Goal: Transaction & Acquisition: Purchase product/service

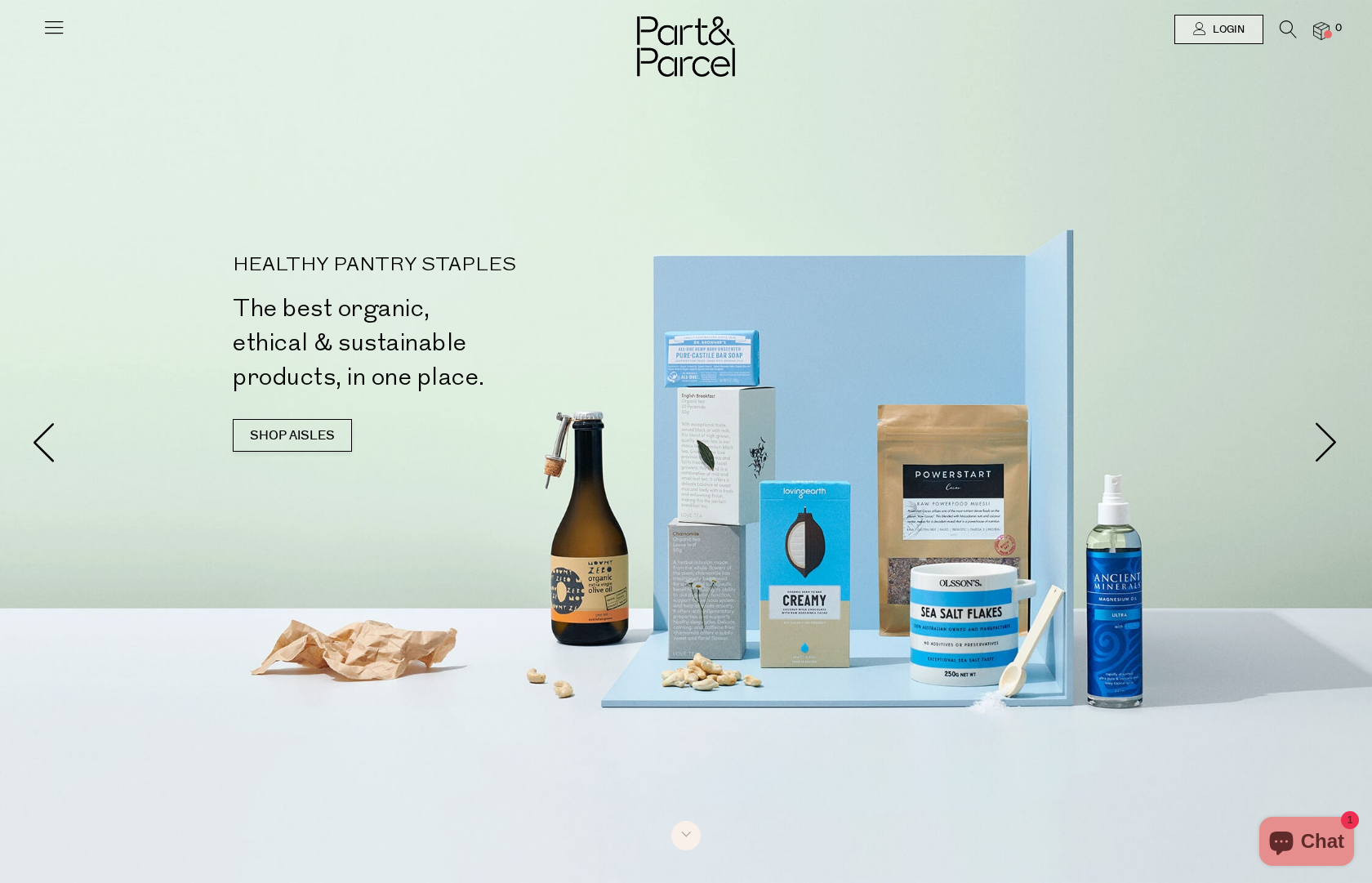
type input "[EMAIL_ADDRESS][PERSON_NAME][DOMAIN_NAME]"
click at [47, 35] on icon at bounding box center [54, 26] width 23 height 23
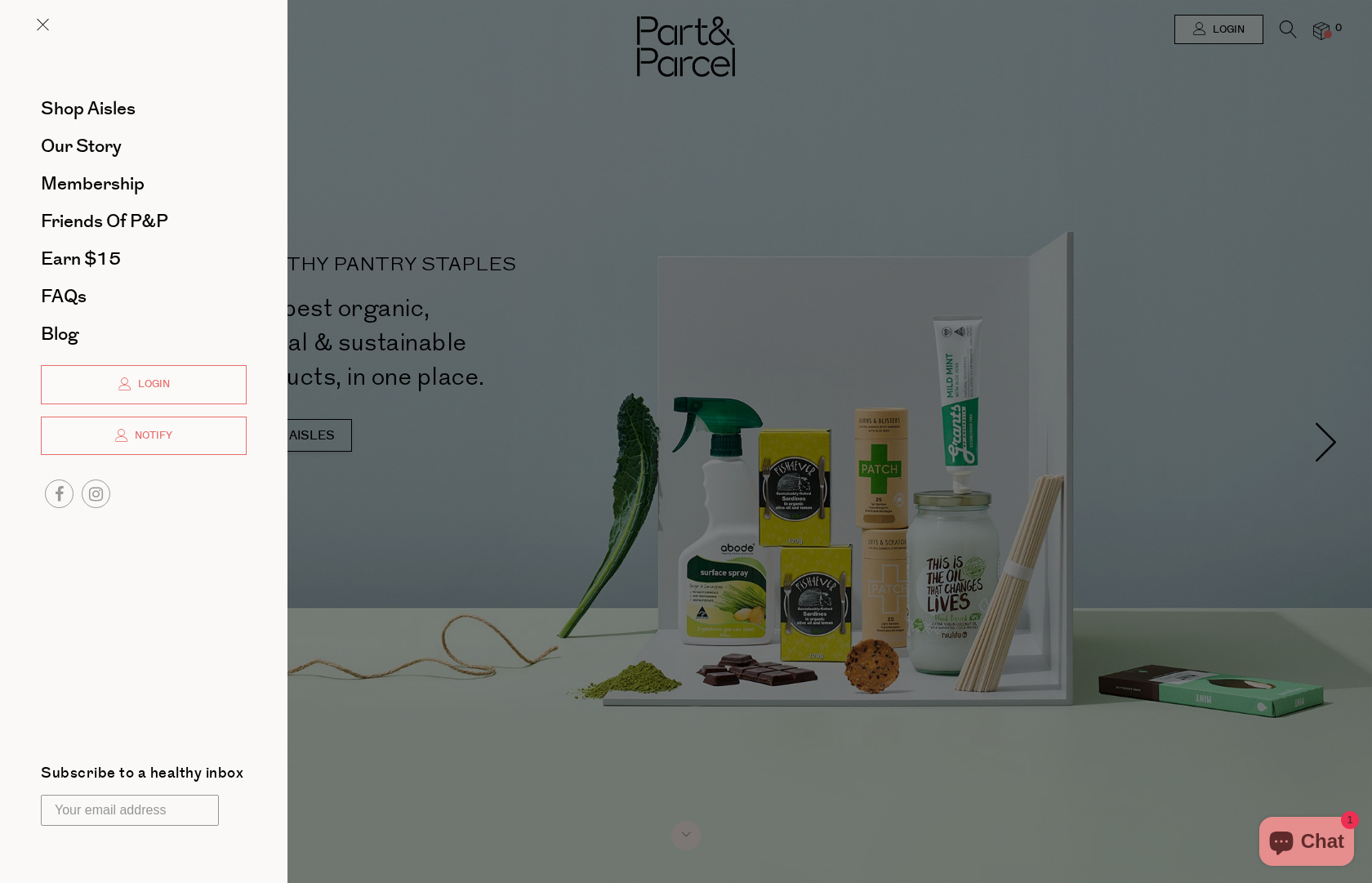
click at [172, 375] on link "Login" at bounding box center [144, 384] width 206 height 39
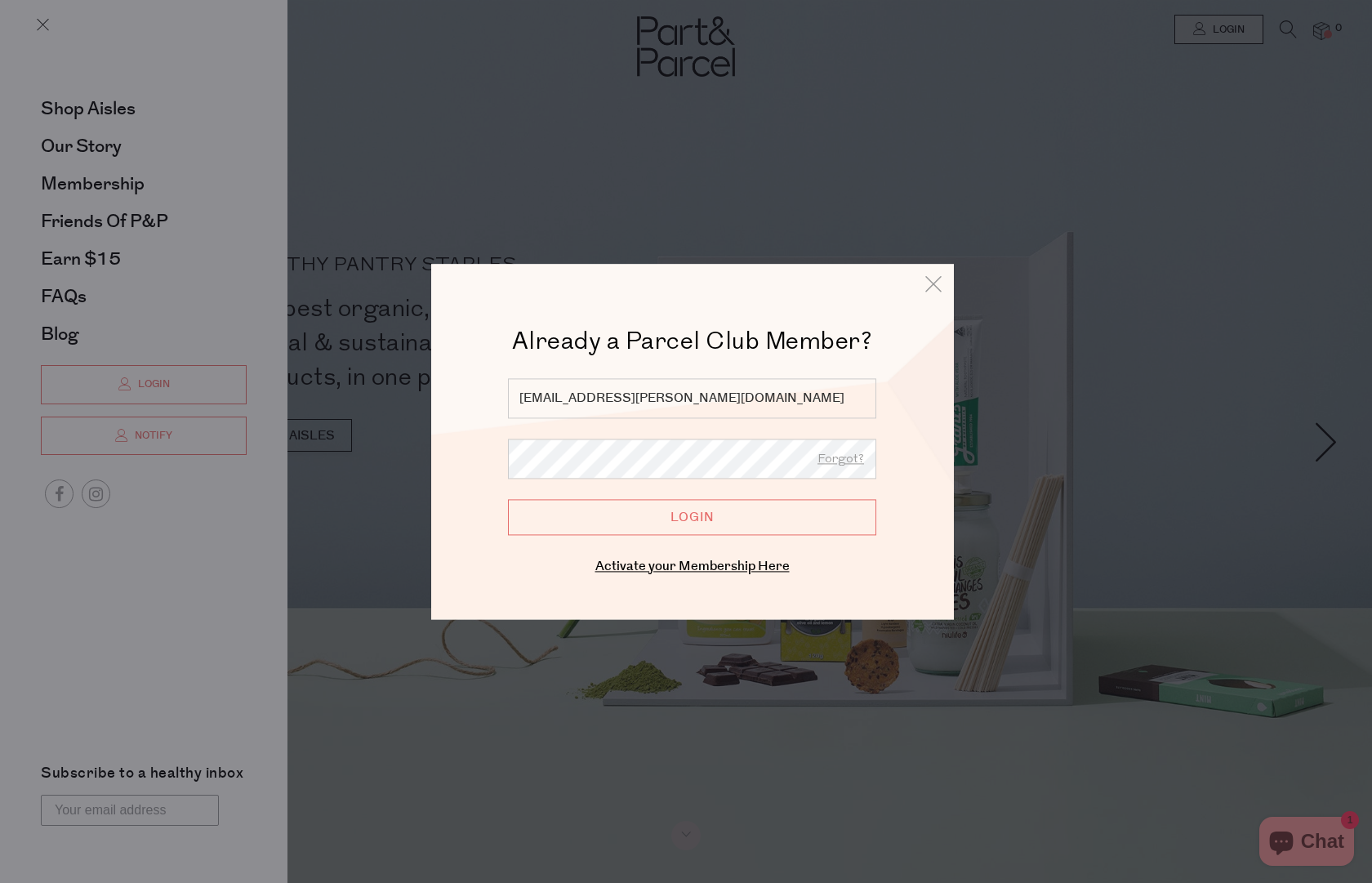
click at [712, 517] on input "Login" at bounding box center [692, 516] width 369 height 36
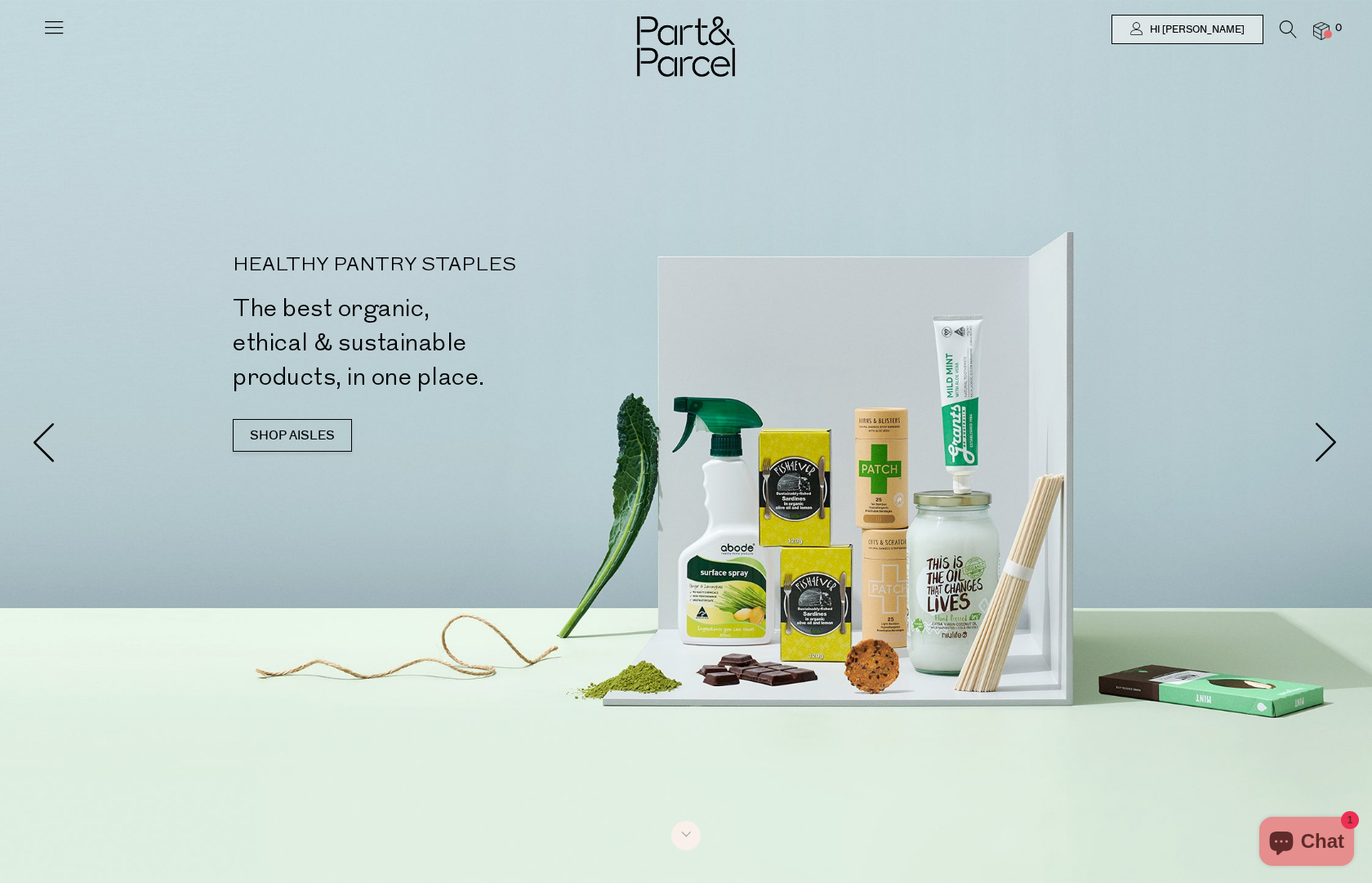
click at [66, 69] on div at bounding box center [686, 442] width 1372 height 883
click at [57, 34] on icon at bounding box center [54, 26] width 23 height 23
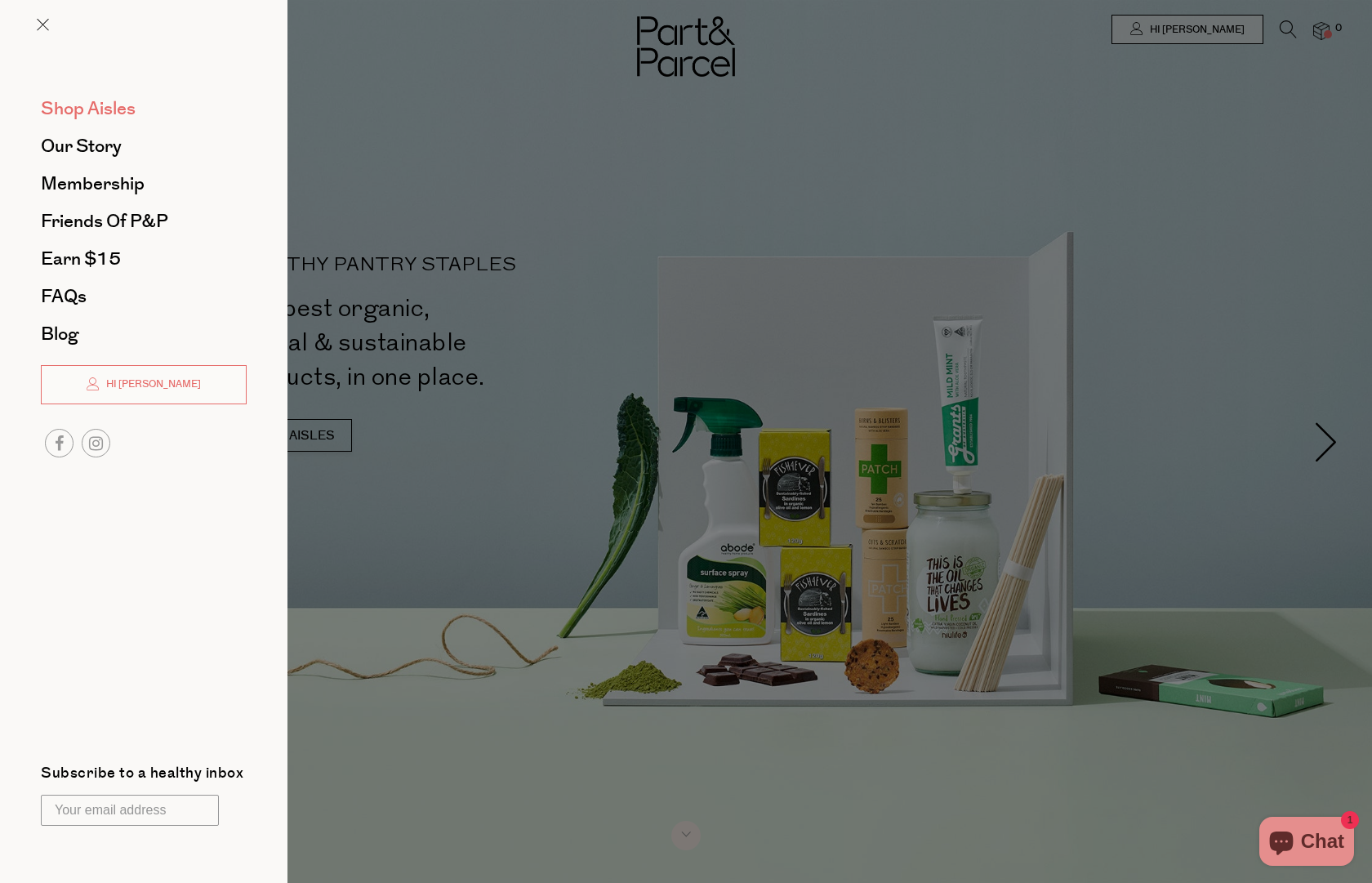
click at [94, 107] on span "Shop Aisles" at bounding box center [88, 109] width 95 height 26
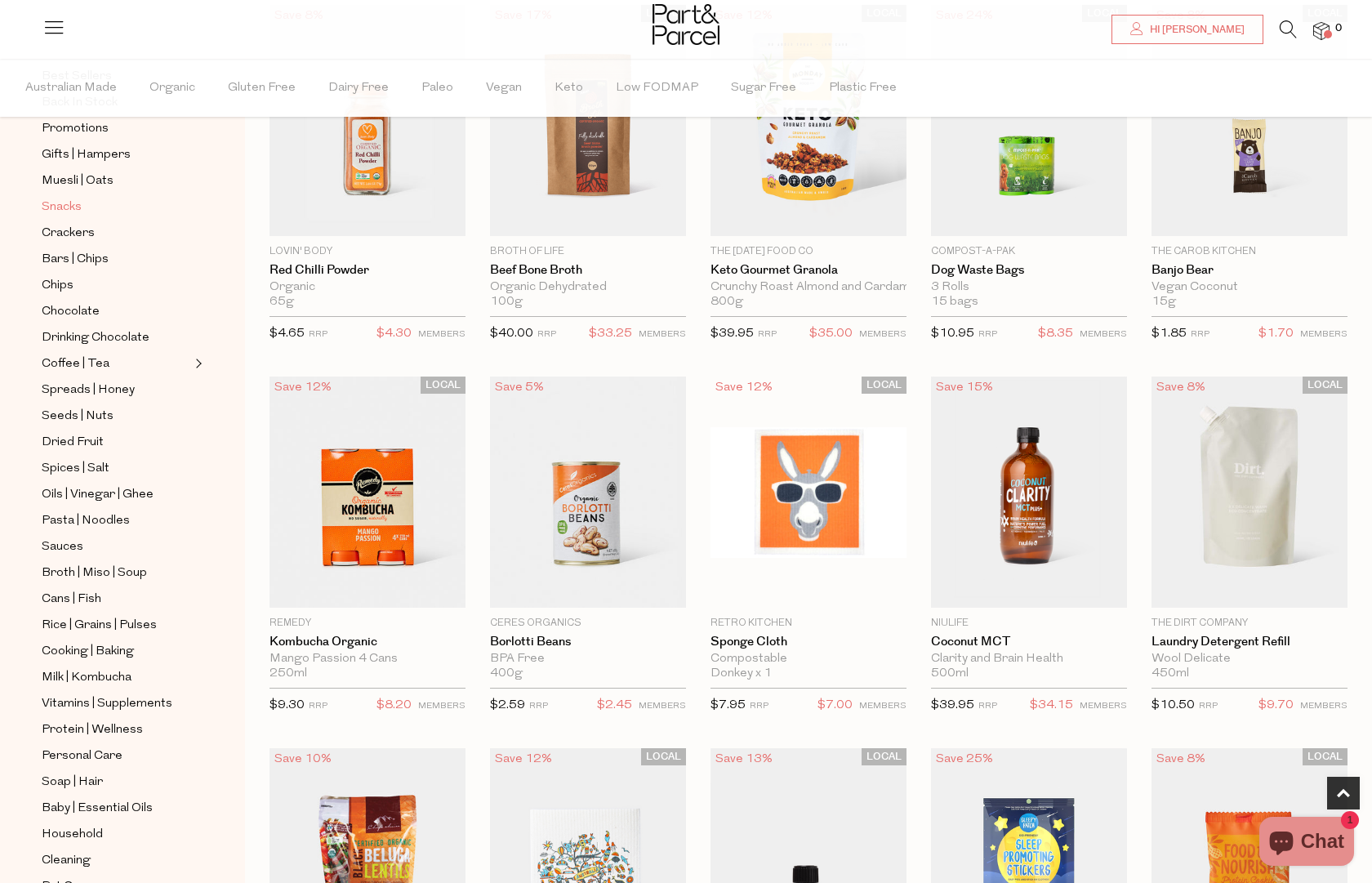
scroll to position [317, 0]
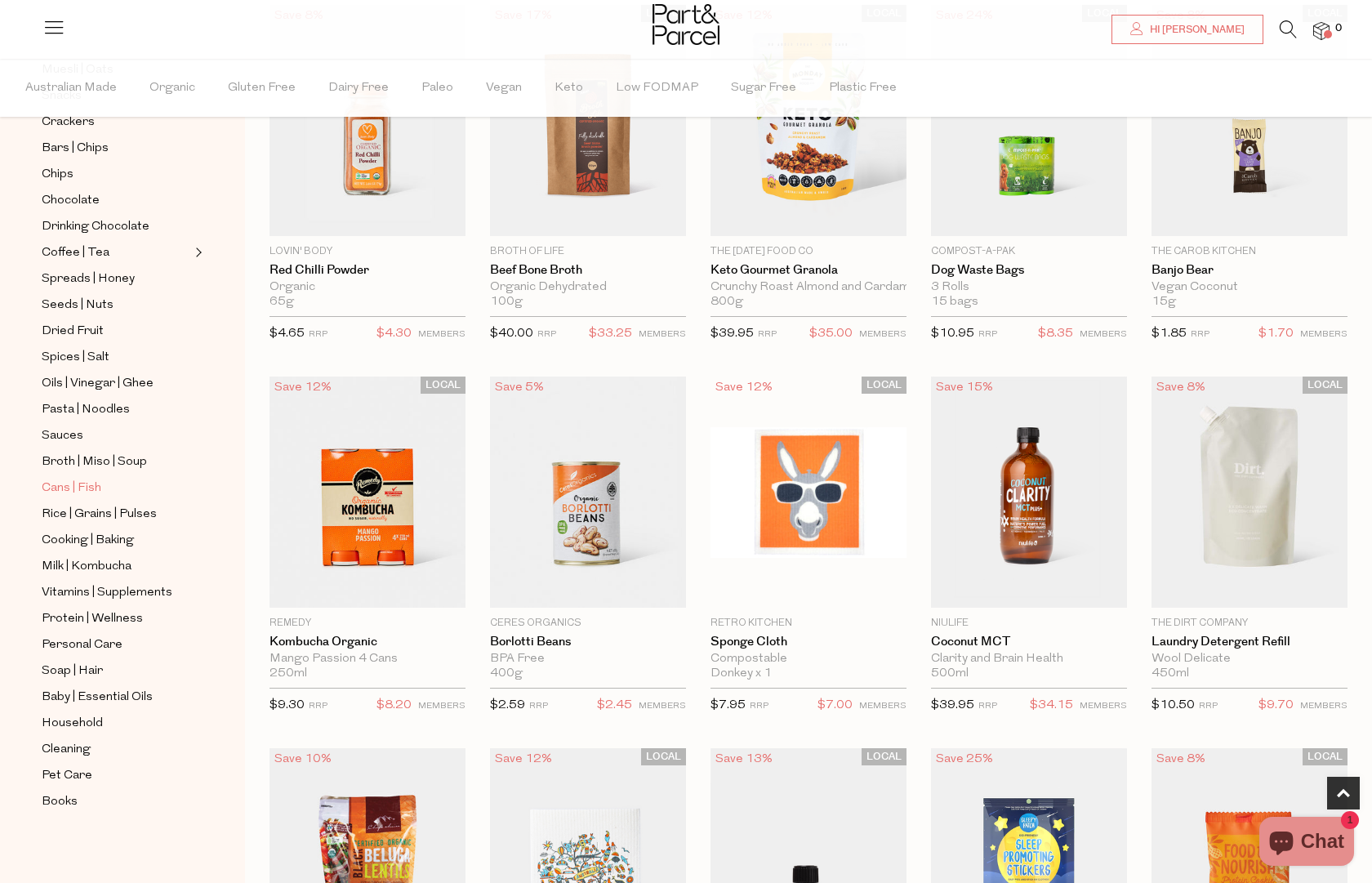
drag, startPoint x: 79, startPoint y: 483, endPoint x: 88, endPoint y: 484, distance: 9.1
click at [79, 483] on span "Cans | Fish" at bounding box center [71, 488] width 59 height 19
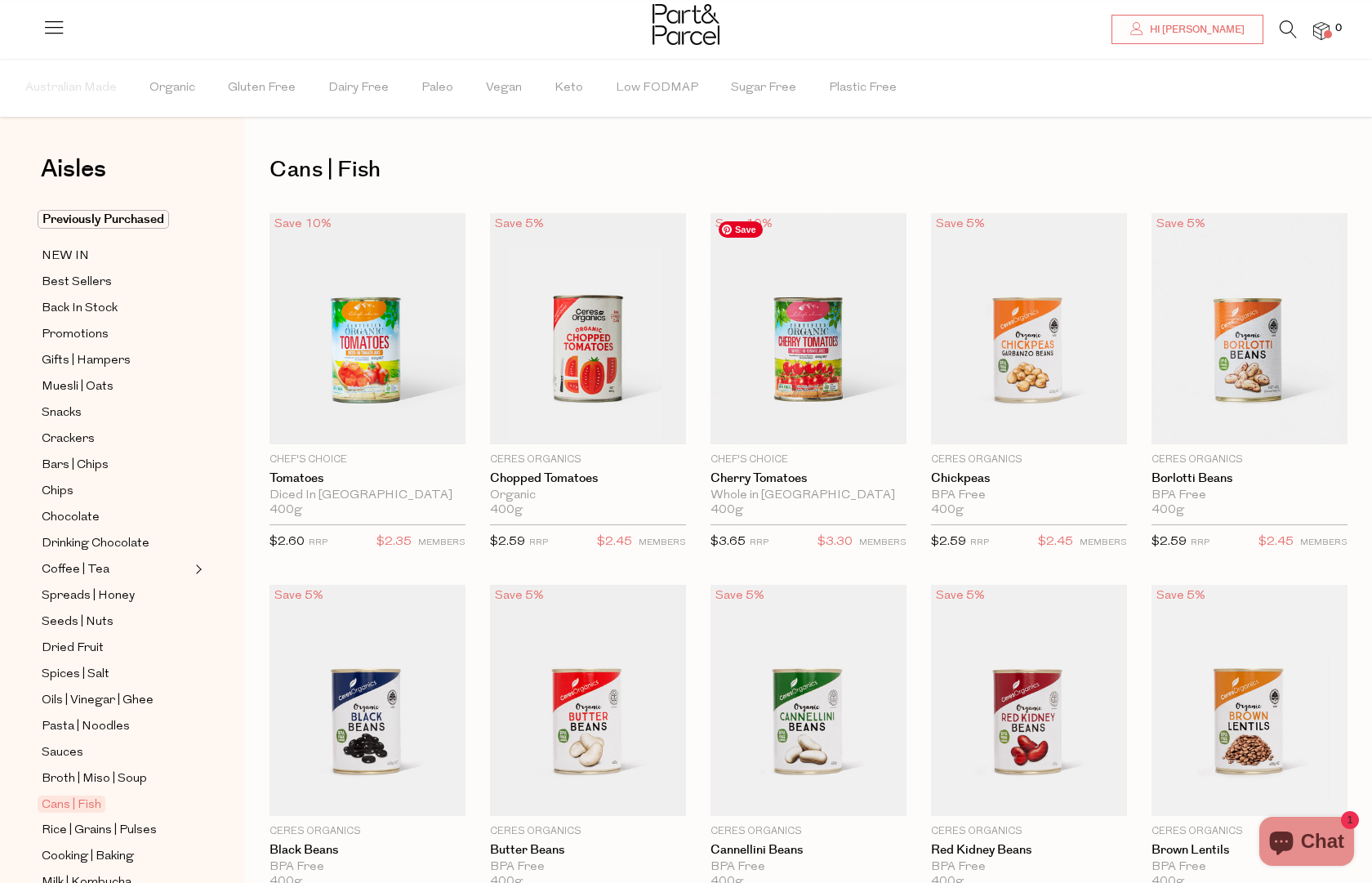
scroll to position [212, 0]
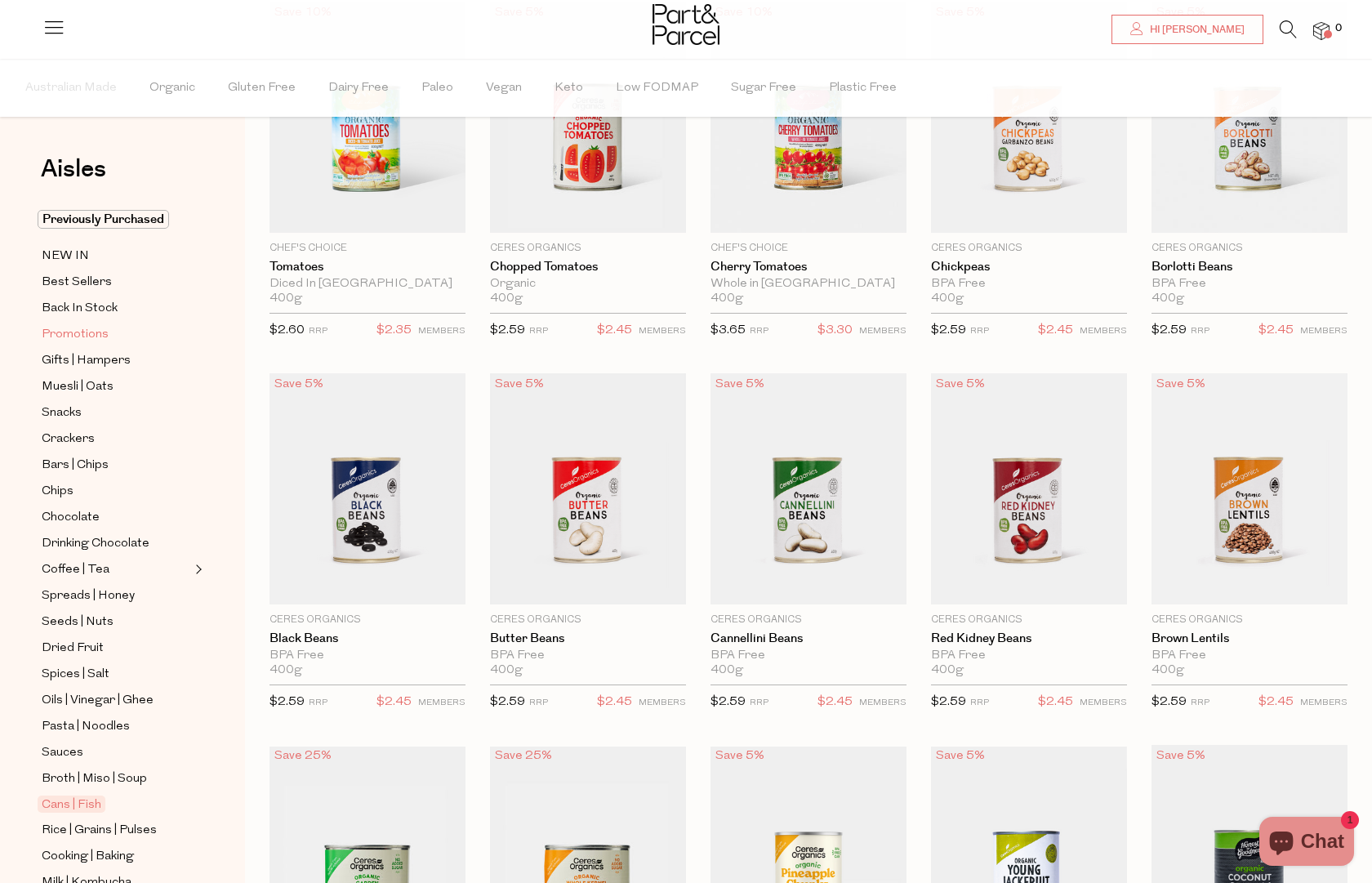
click at [66, 333] on span "Promotions" at bounding box center [75, 334] width 67 height 19
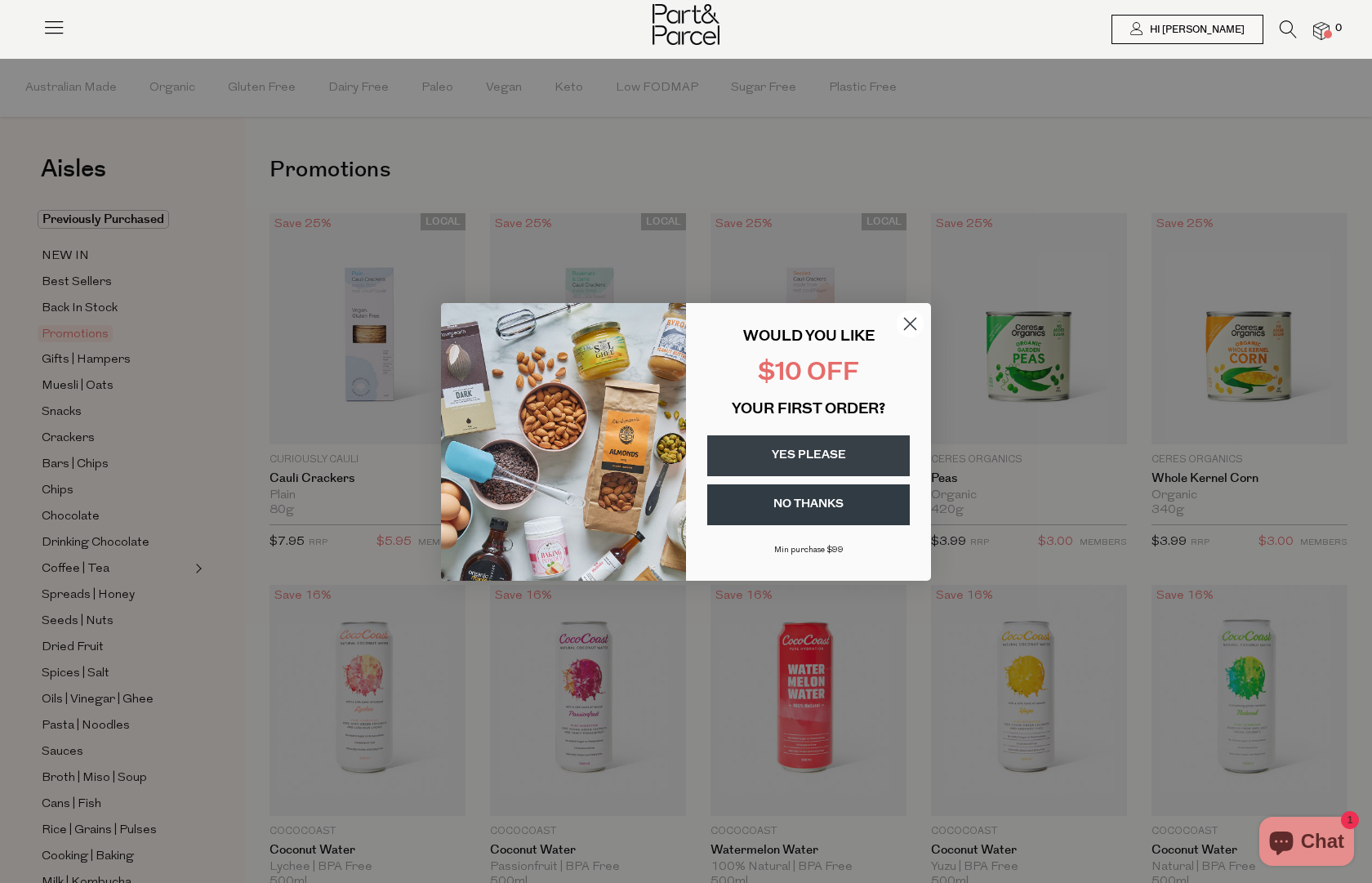
click at [900, 321] on circle "Close dialog" at bounding box center [910, 323] width 27 height 27
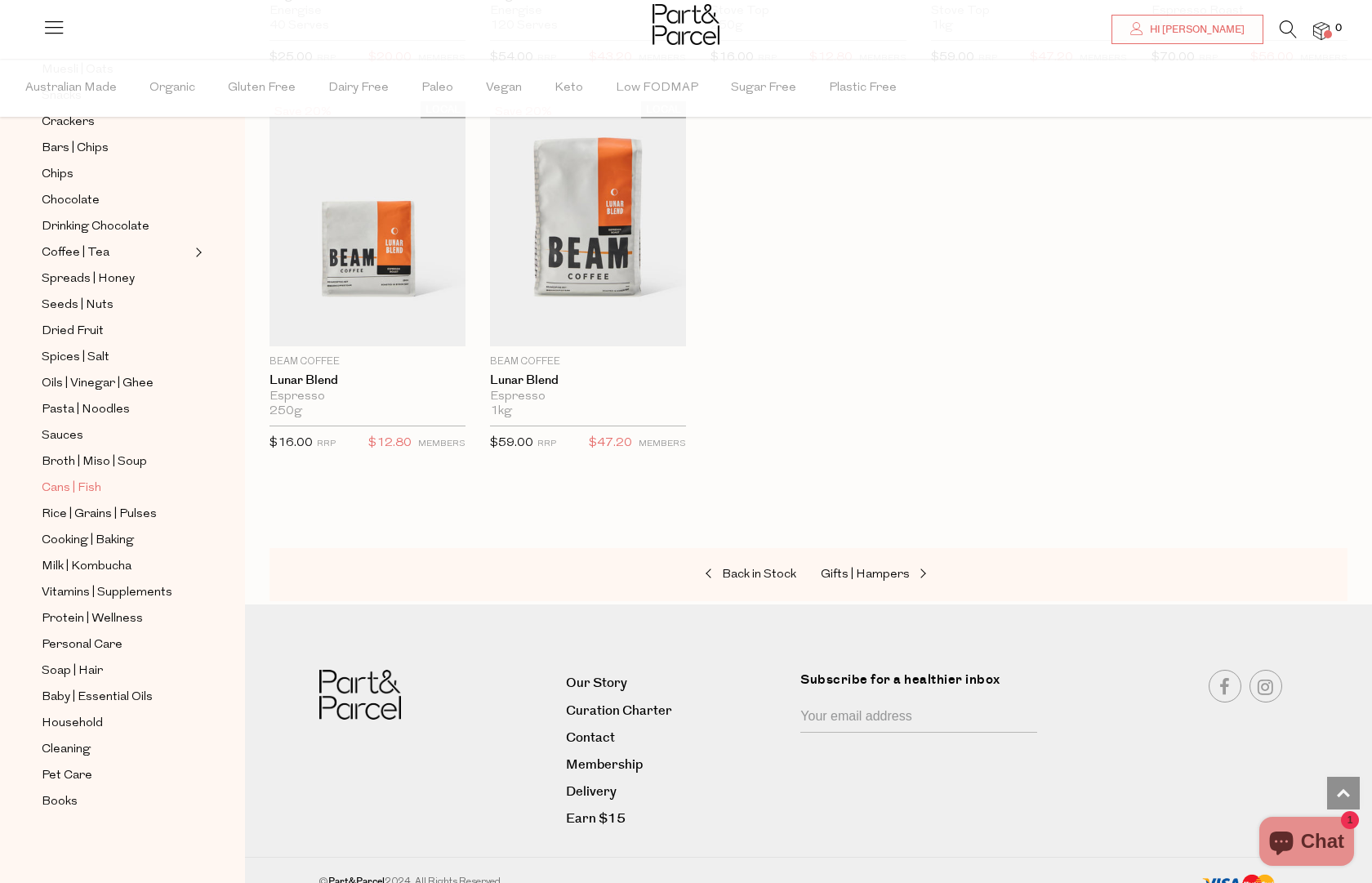
scroll to position [1605, 0]
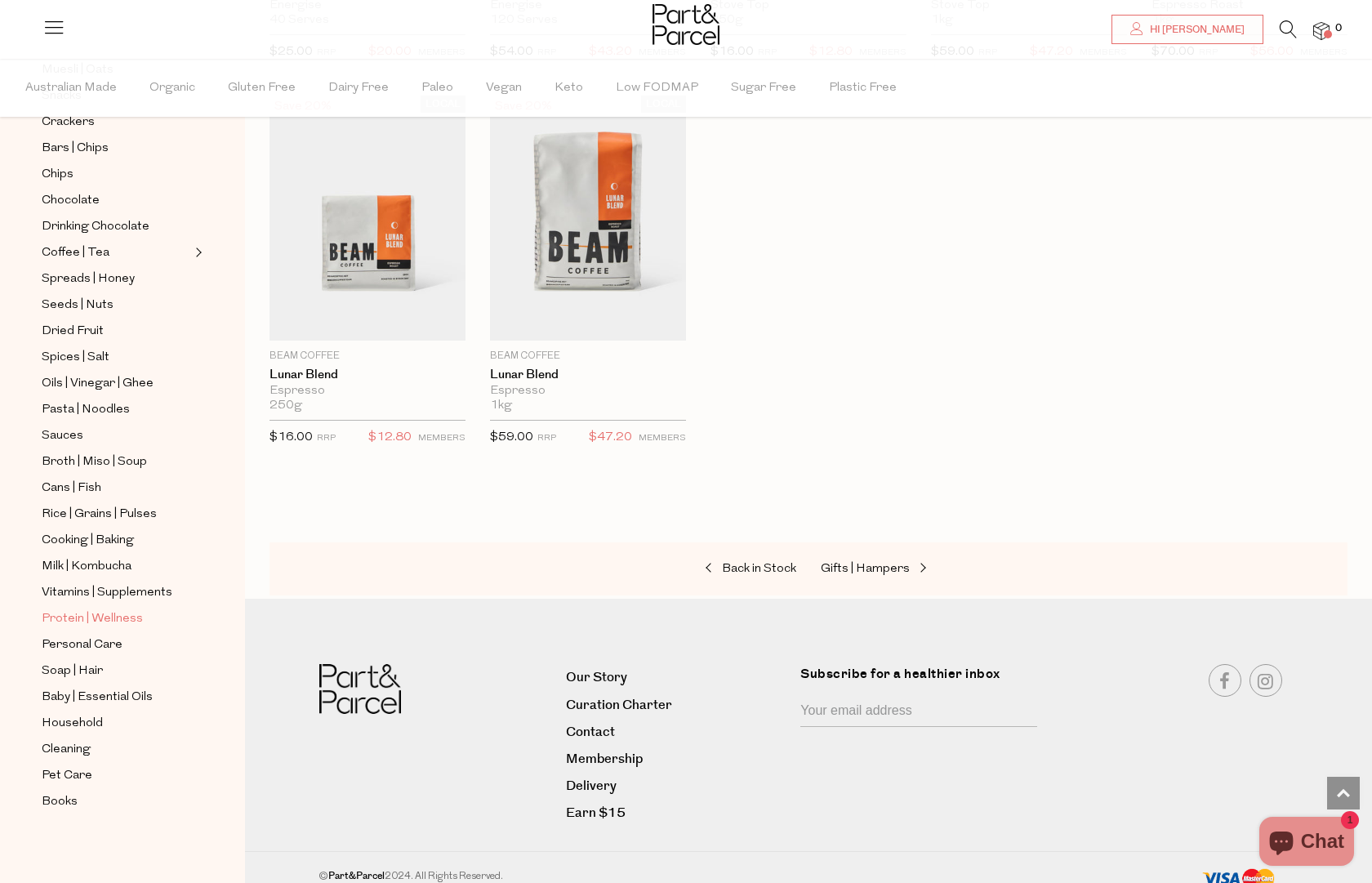
click at [78, 614] on span "Protein | Wellness" at bounding box center [92, 618] width 101 height 19
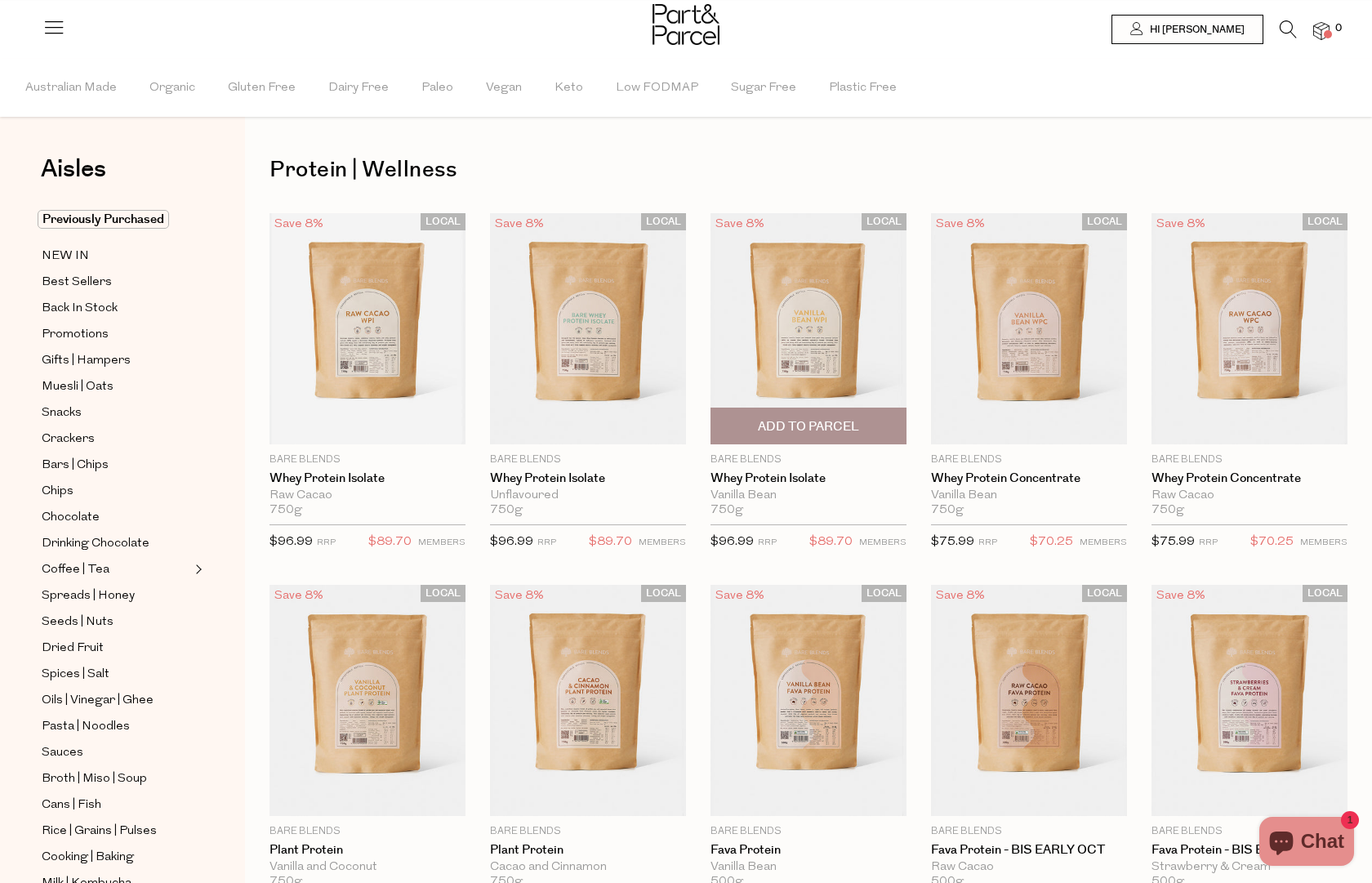
click at [800, 421] on span "Add To Parcel" at bounding box center [808, 426] width 101 height 17
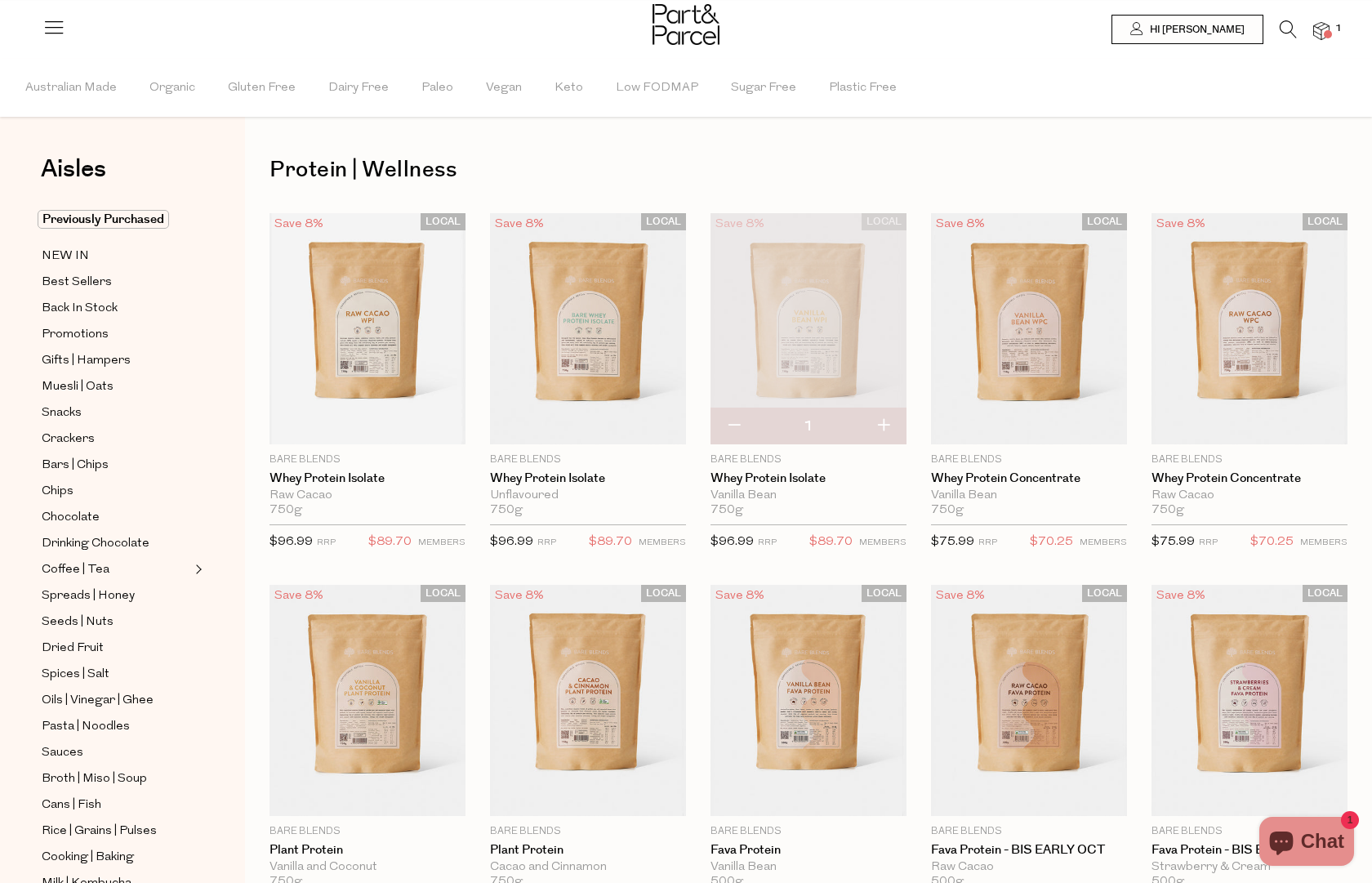
click at [879, 424] on button "button" at bounding box center [883, 426] width 47 height 36
type input "2"
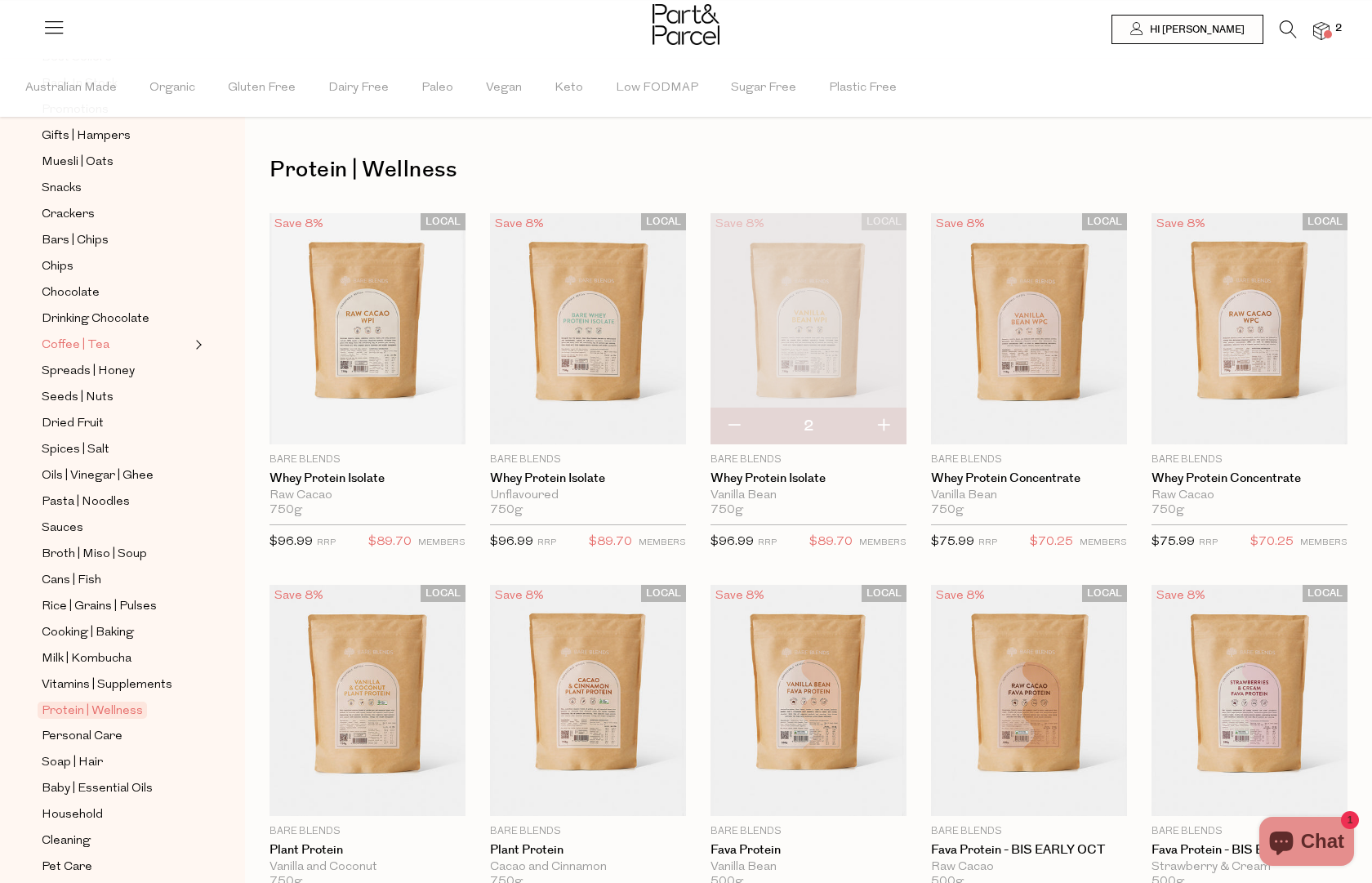
scroll to position [316, 0]
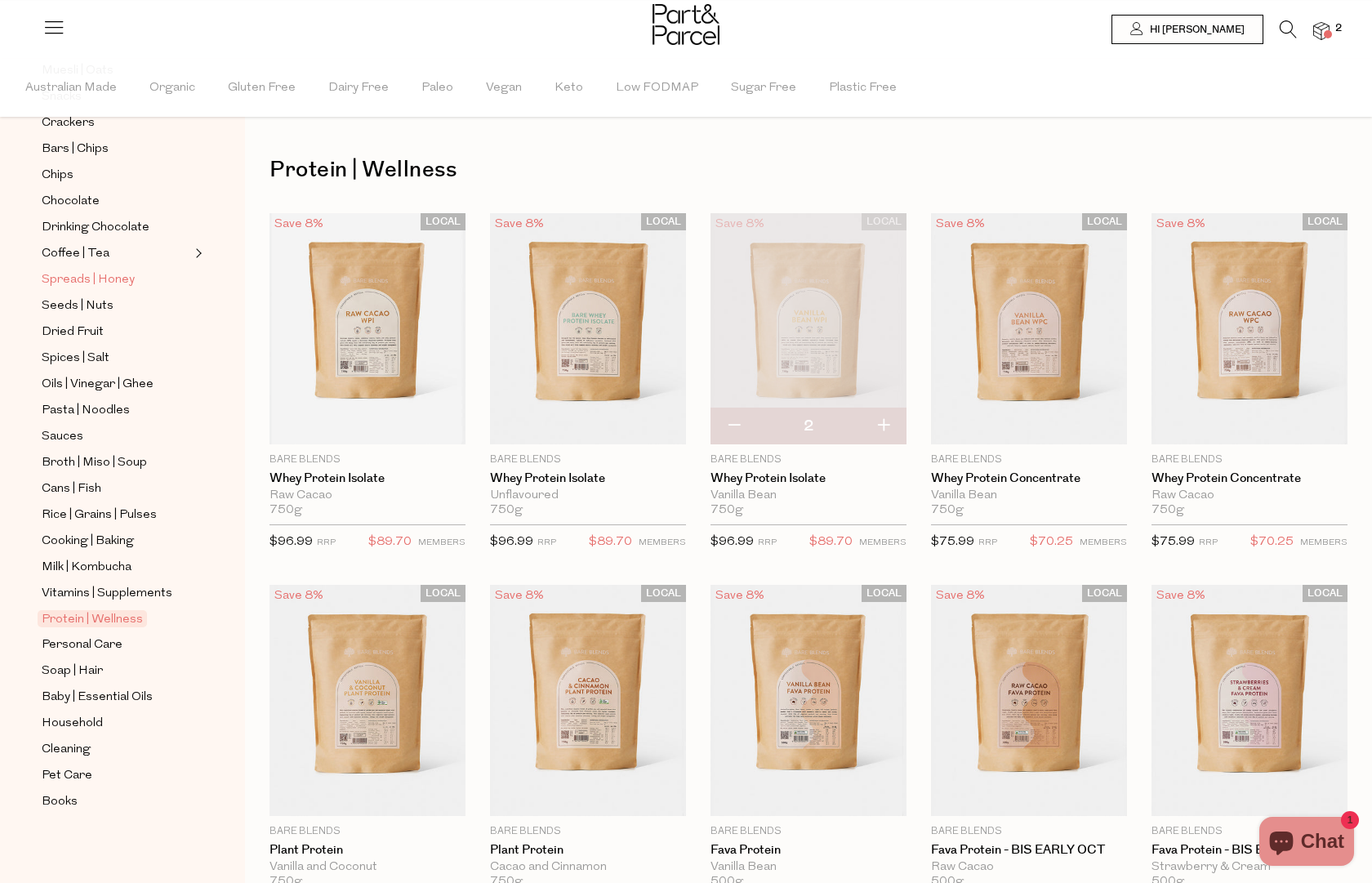
click at [75, 281] on span "Spreads | Honey" at bounding box center [88, 279] width 93 height 19
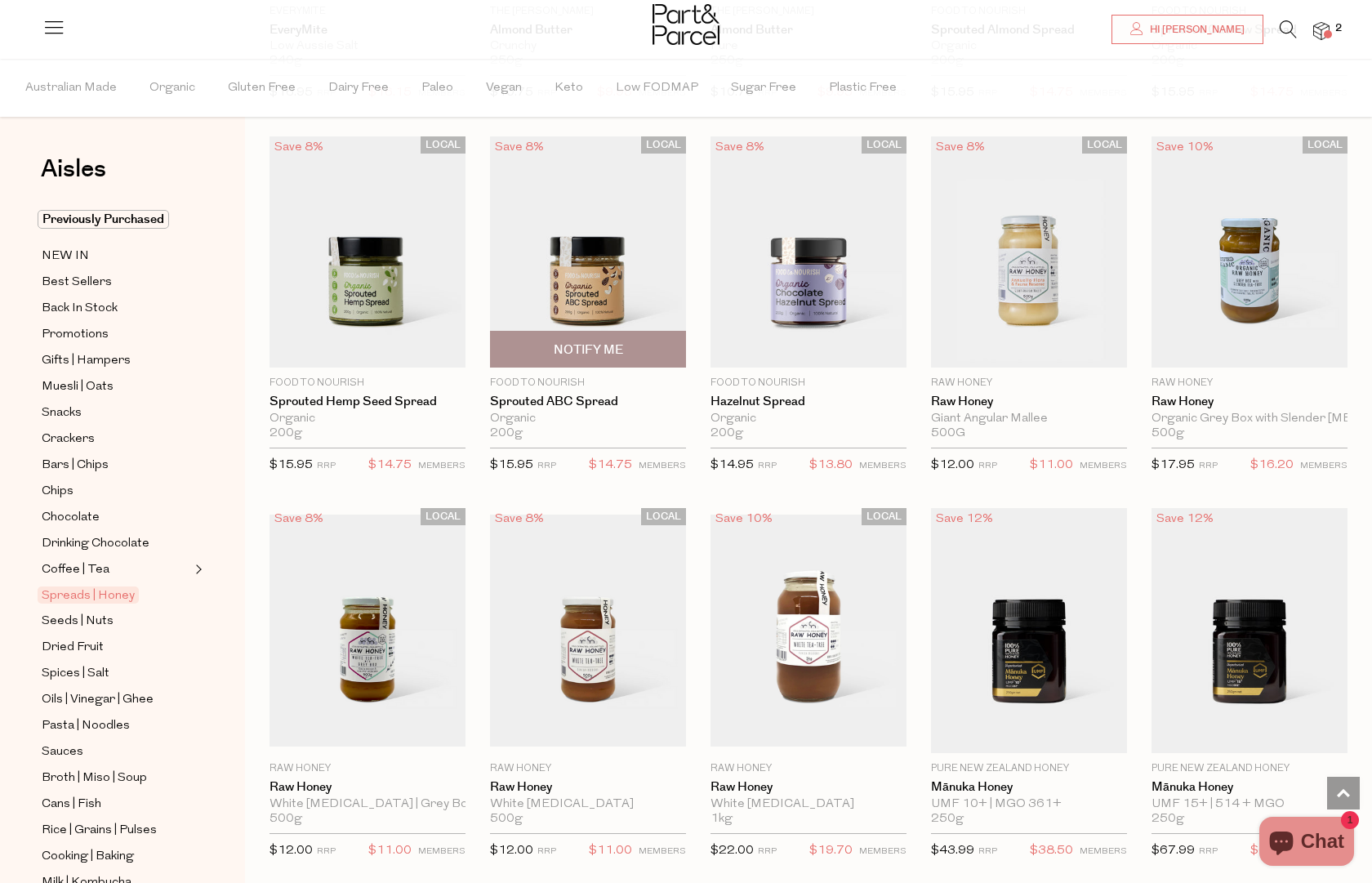
scroll to position [2452, 0]
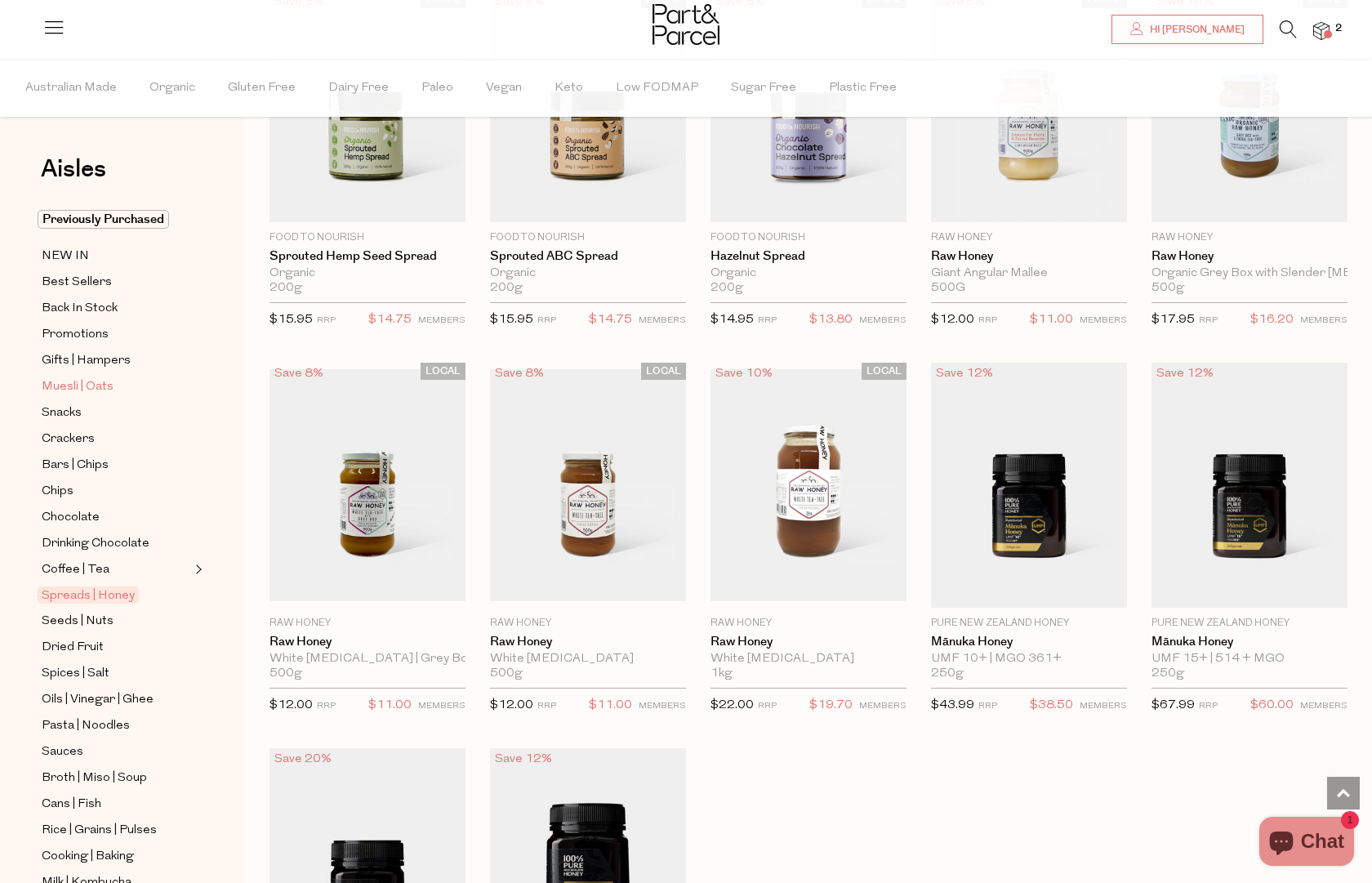
click at [70, 386] on span "Muesli | Oats" at bounding box center [78, 387] width 72 height 19
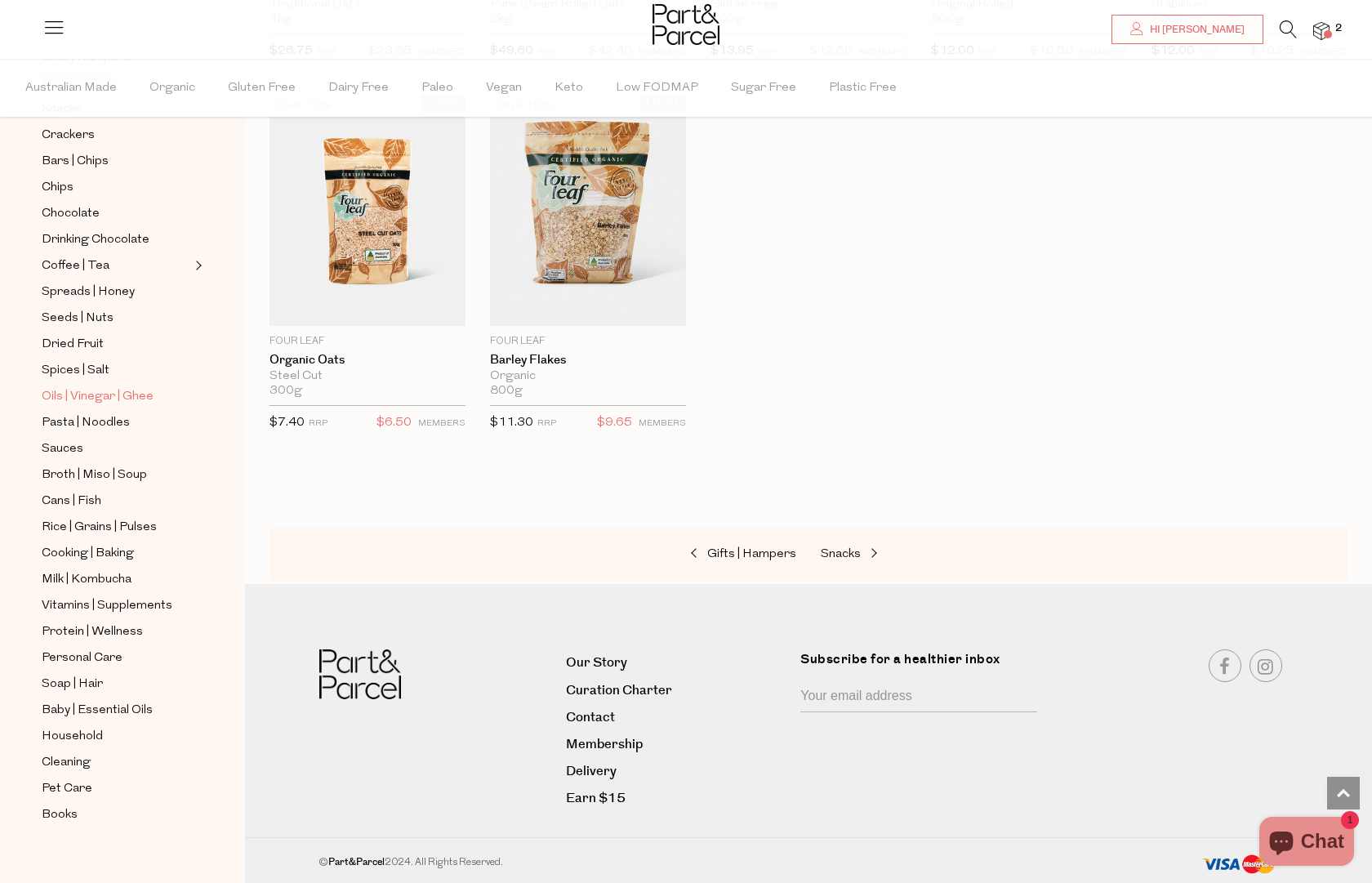
scroll to position [316, 0]
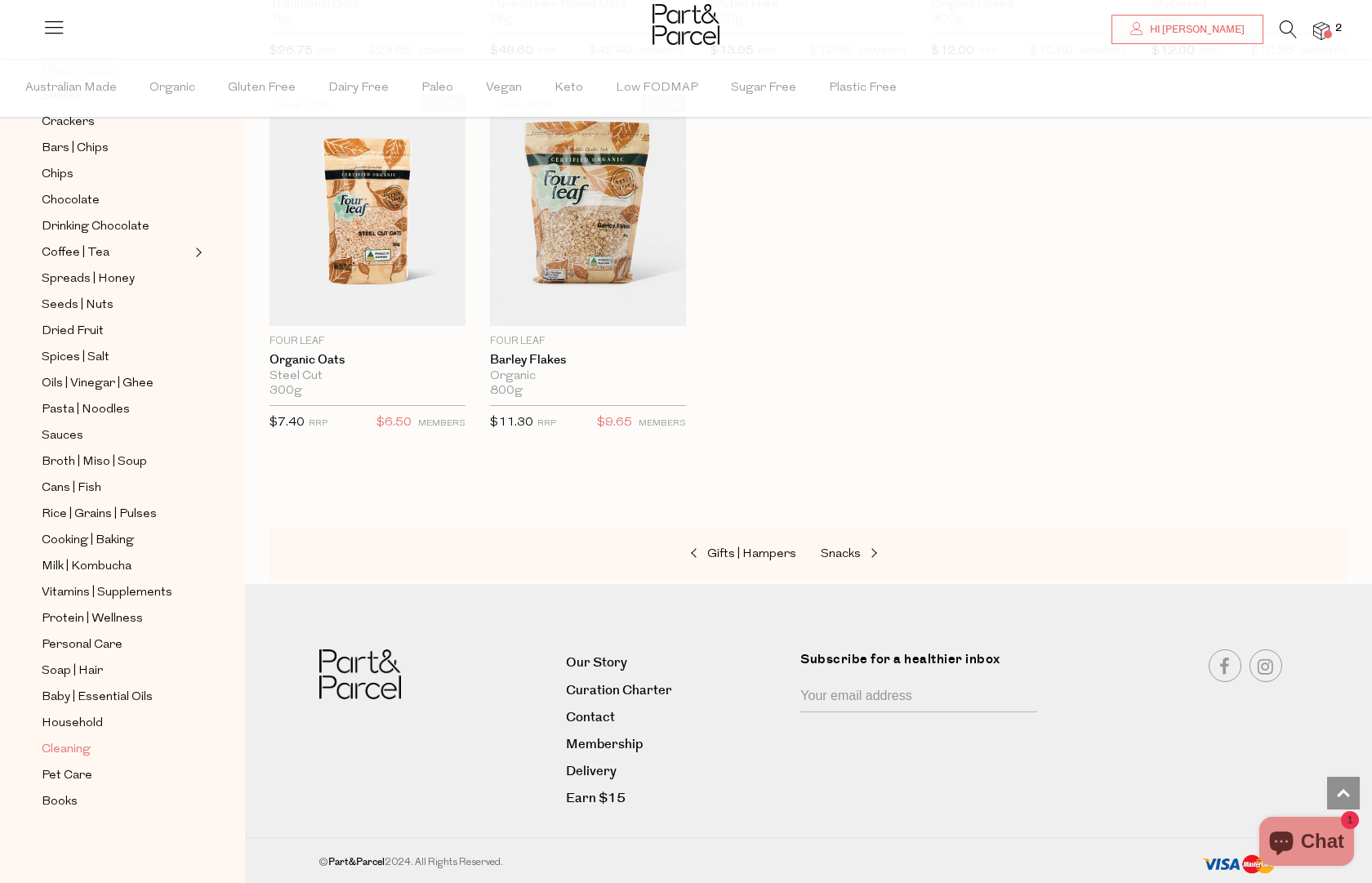
click at [69, 740] on span "Cleaning" at bounding box center [67, 749] width 49 height 19
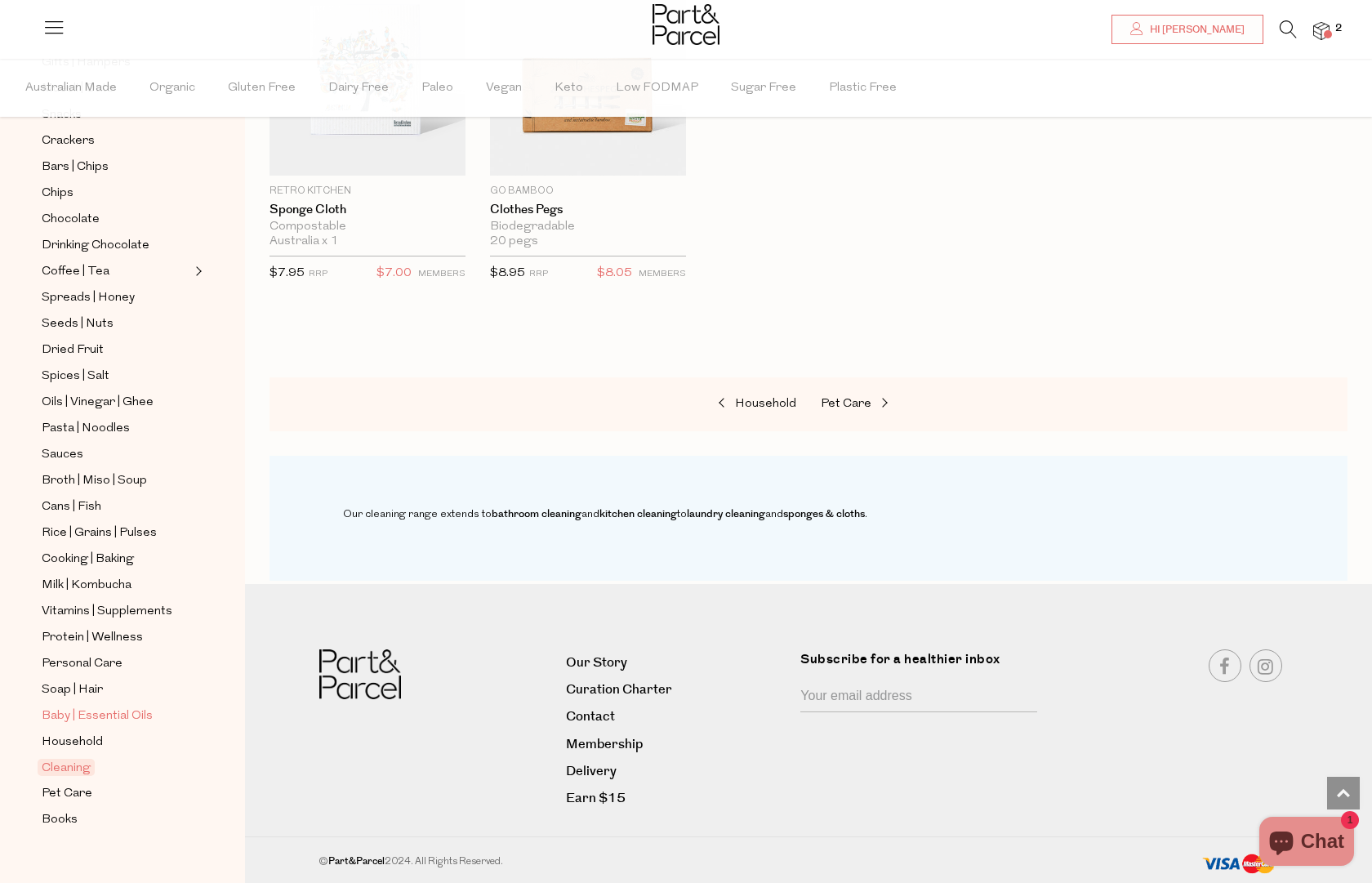
scroll to position [316, 0]
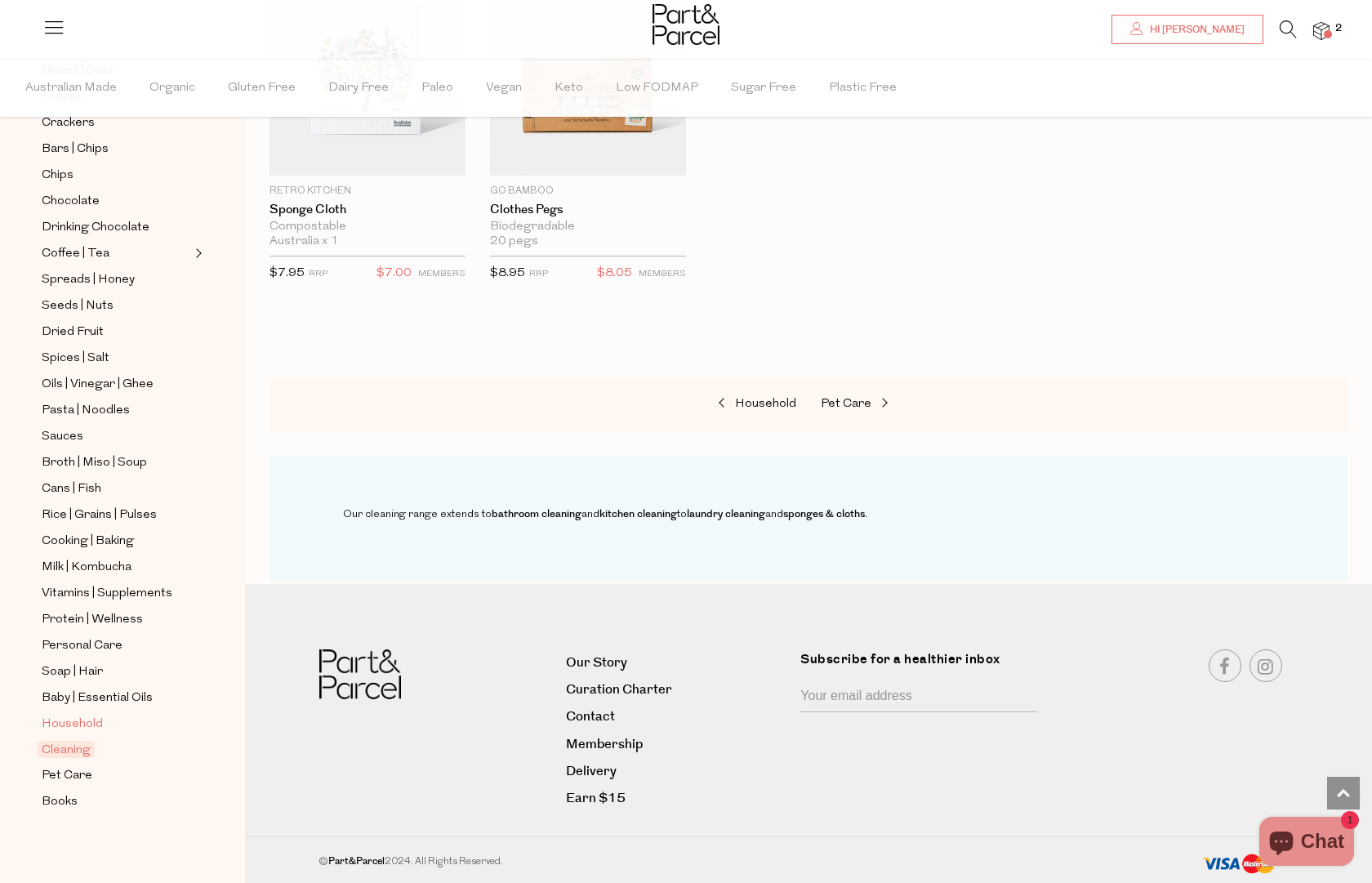
click at [78, 720] on span "Household" at bounding box center [72, 723] width 61 height 19
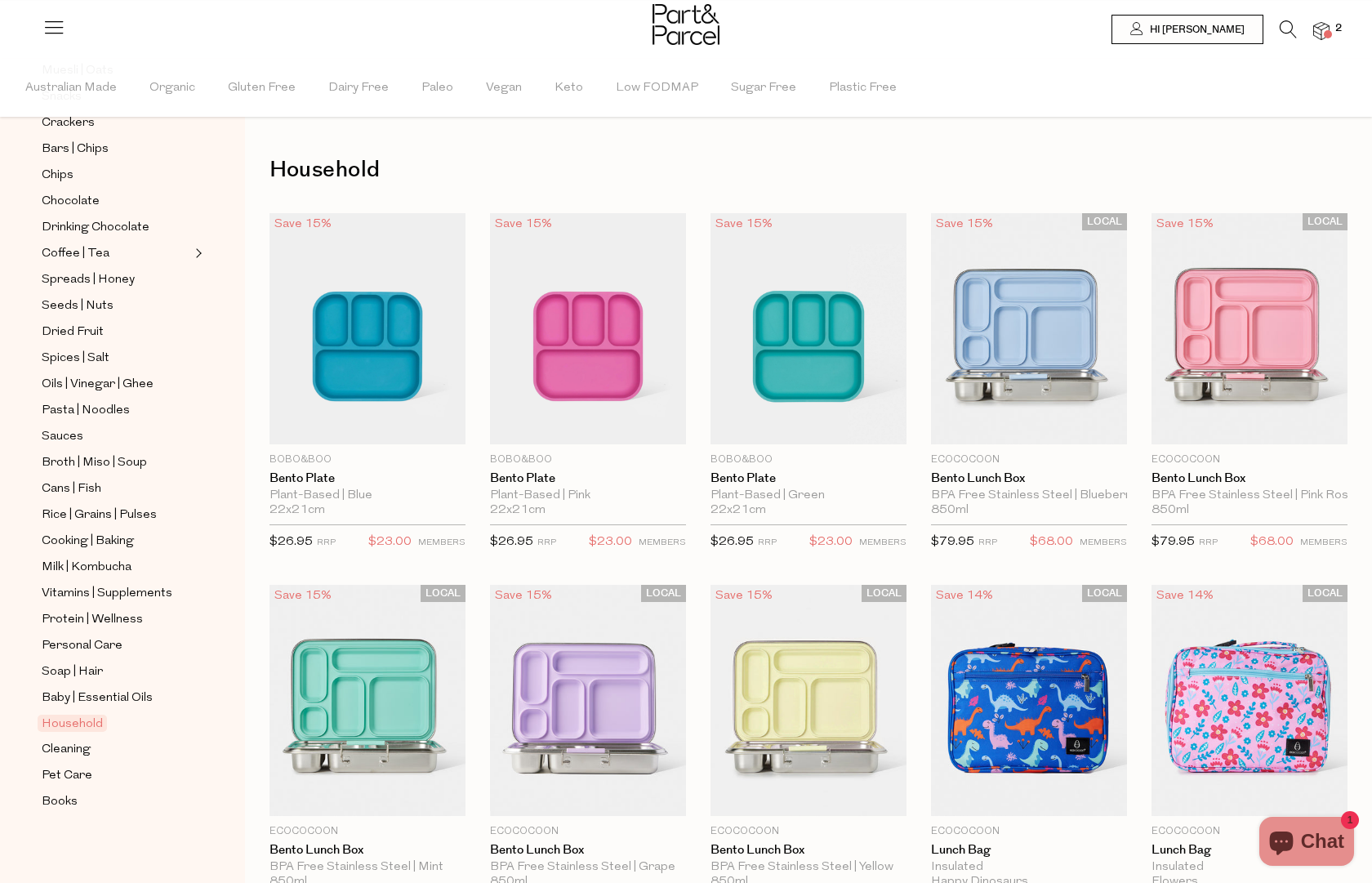
scroll to position [312, 0]
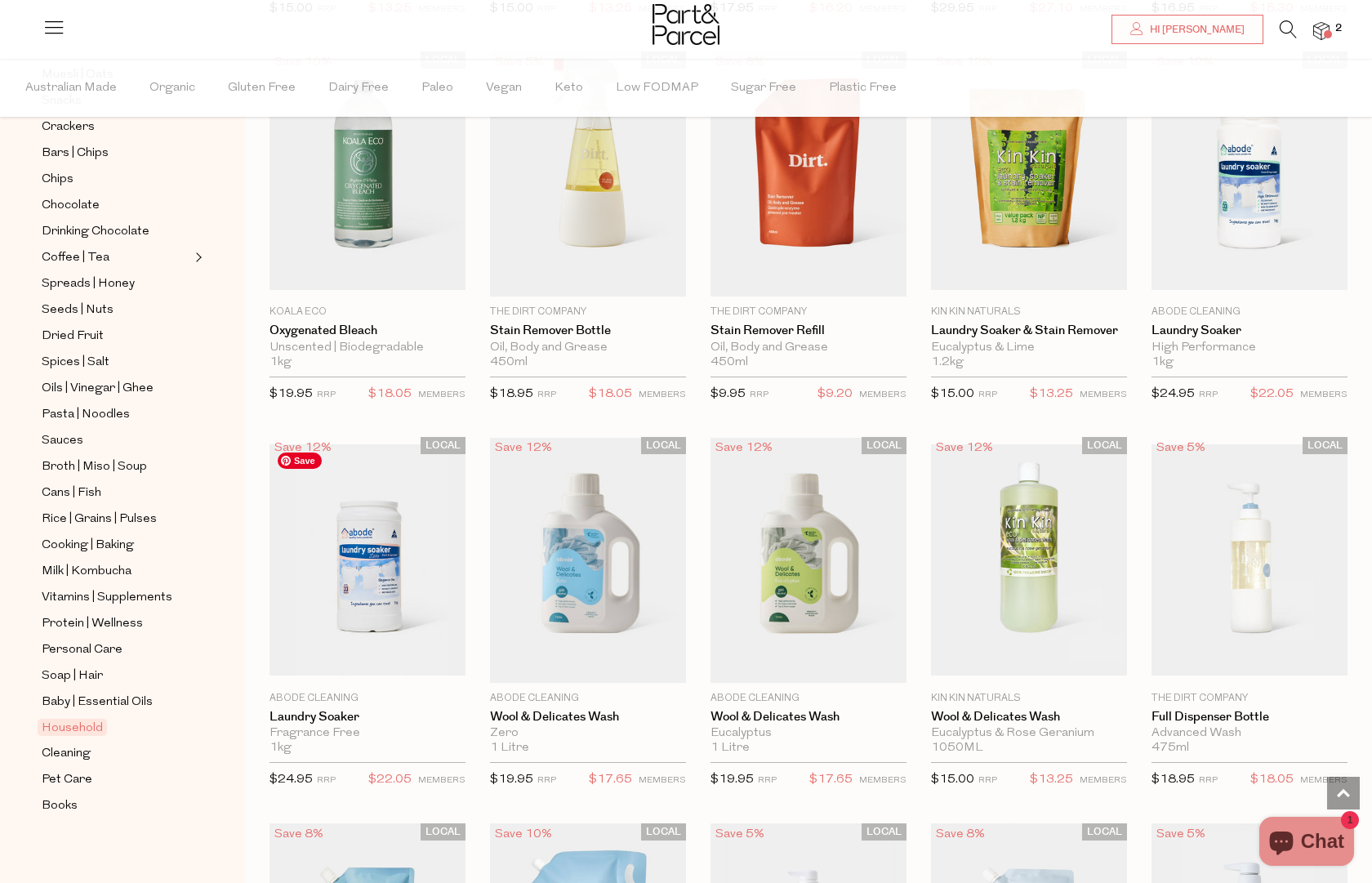
scroll to position [2869, 0]
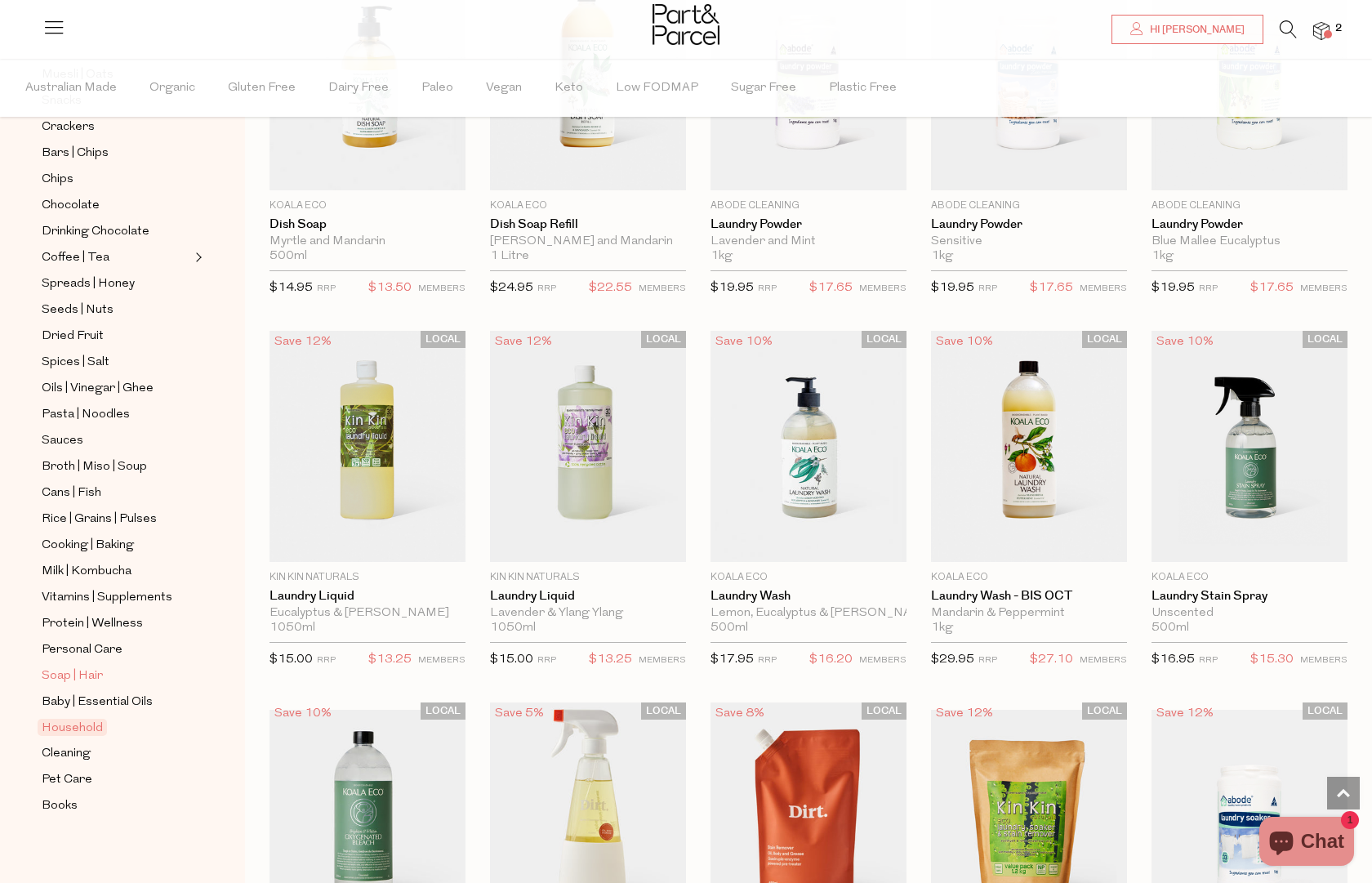
click at [84, 667] on span "Soap | Hair" at bounding box center [72, 675] width 61 height 19
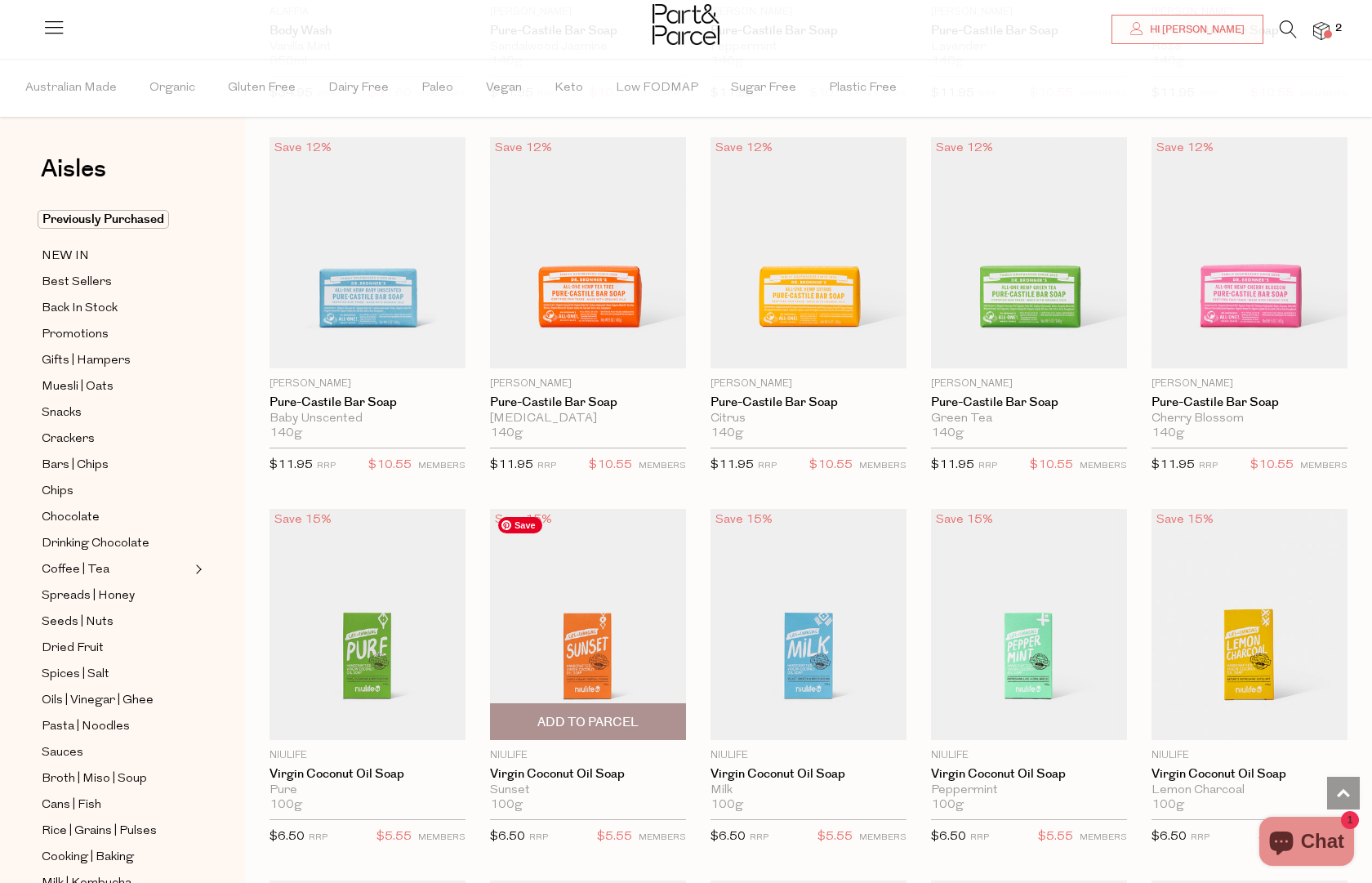
scroll to position [1562, 0]
click at [1338, 24] on span "2" at bounding box center [1338, 28] width 15 height 15
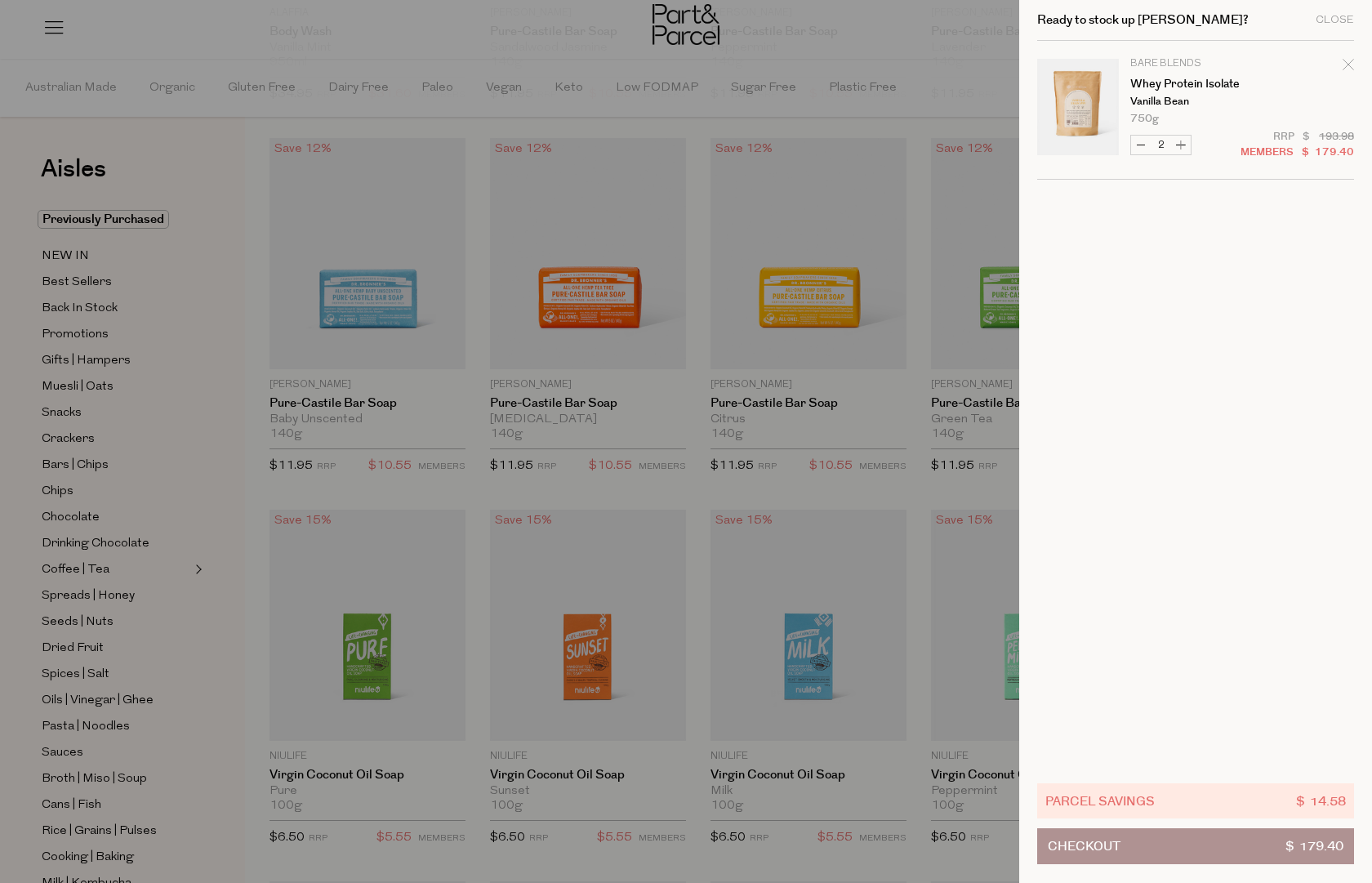
click at [1199, 845] on button "Checkout $ 179.40" at bounding box center [1195, 846] width 317 height 36
